Goal: Information Seeking & Learning: Check status

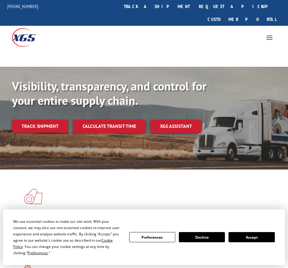
click at [255, 240] on button "Accept" at bounding box center [252, 237] width 46 height 10
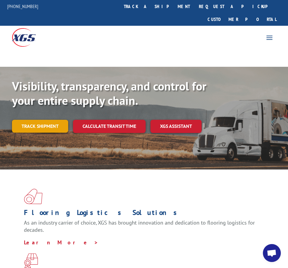
click at [39, 120] on link "Track shipment" at bounding box center [40, 126] width 56 height 13
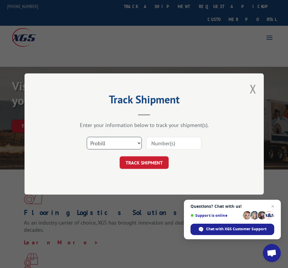
drag, startPoint x: 112, startPoint y: 144, endPoint x: 115, endPoint y: 147, distance: 3.8
click at [112, 144] on select "Select category... Probill BOL PO" at bounding box center [114, 143] width 55 height 13
select select "po"
click at [87, 137] on select "Select category... Probill BOL PO" at bounding box center [114, 143] width 55 height 13
click at [179, 142] on input at bounding box center [173, 143] width 55 height 13
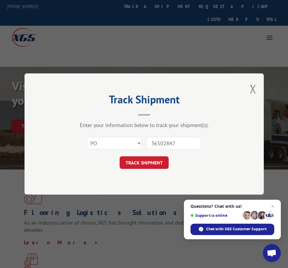
type input "36502847"
click at [120, 156] on button "TRACK SHIPMENT" at bounding box center [144, 162] width 49 height 13
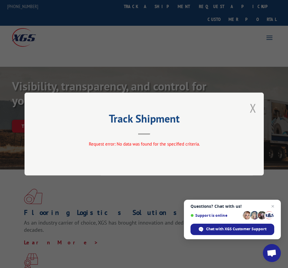
click at [251, 110] on button "Close modal" at bounding box center [253, 108] width 7 height 16
